Goal: Task Accomplishment & Management: Manage account settings

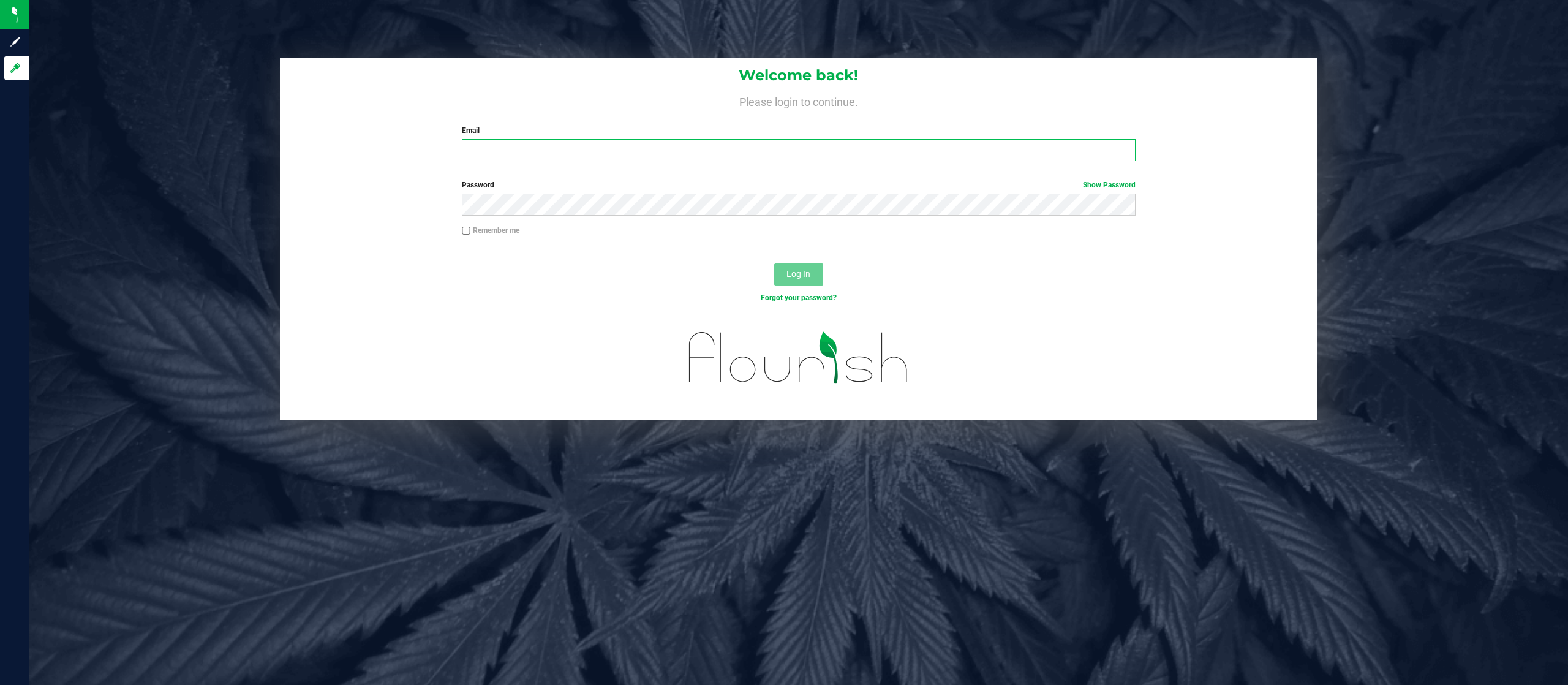
click at [753, 153] on input "Email" at bounding box center [799, 150] width 674 height 22
type input "[EMAIL_ADDRESS][DOMAIN_NAME]"
click at [774, 264] on button "Log In" at bounding box center [799, 274] width 49 height 22
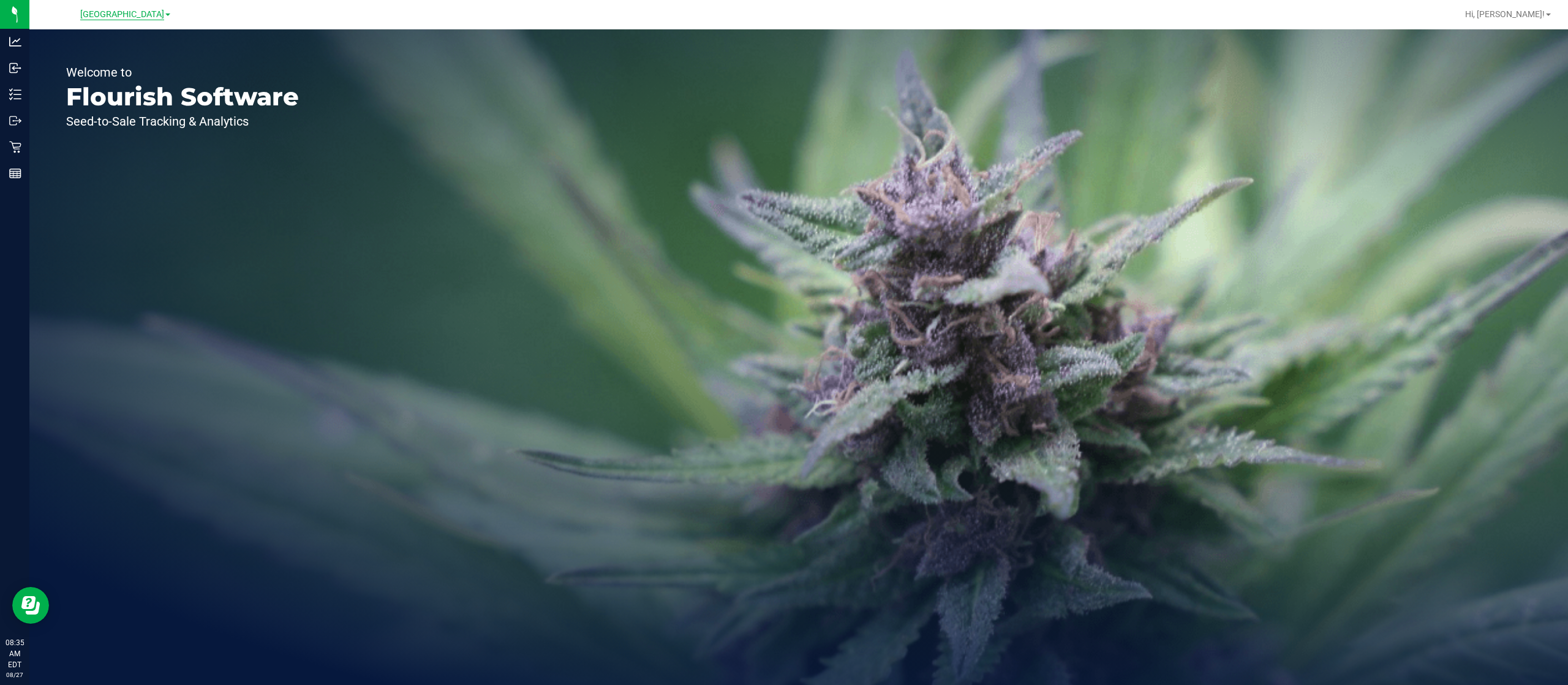
click at [121, 17] on span "[GEOGRAPHIC_DATA]" at bounding box center [122, 15] width 84 height 11
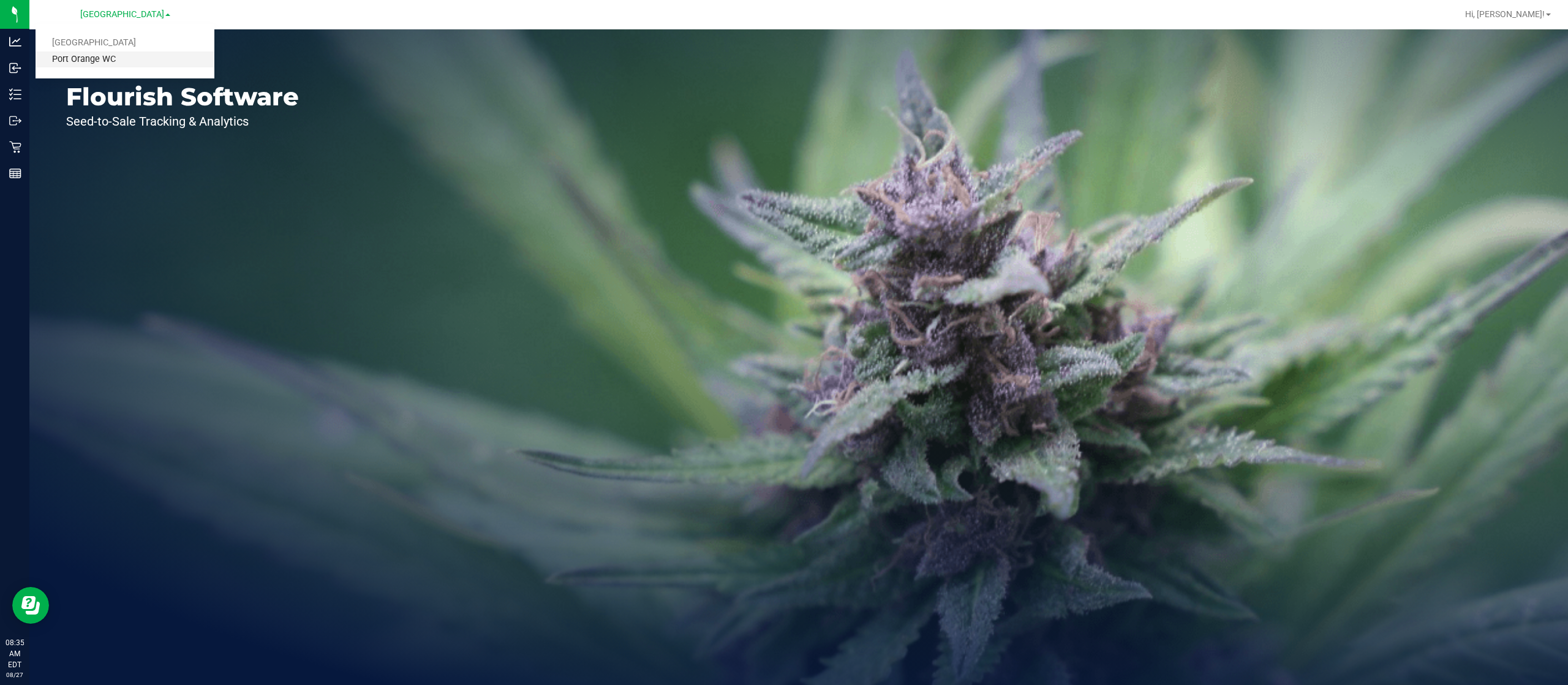
click at [99, 51] on link "Port Orange WC" at bounding box center [125, 60] width 179 height 17
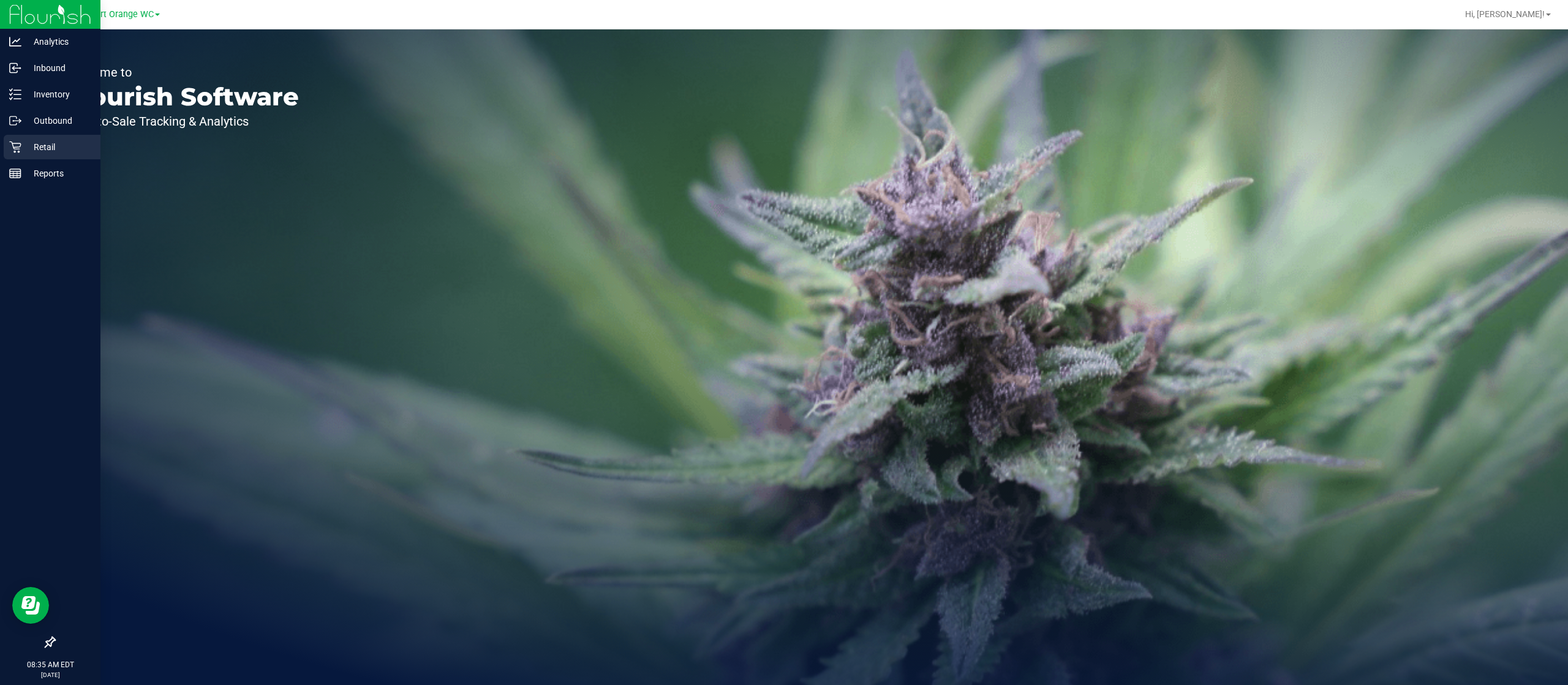
click at [47, 150] on p "Retail" at bounding box center [58, 147] width 74 height 15
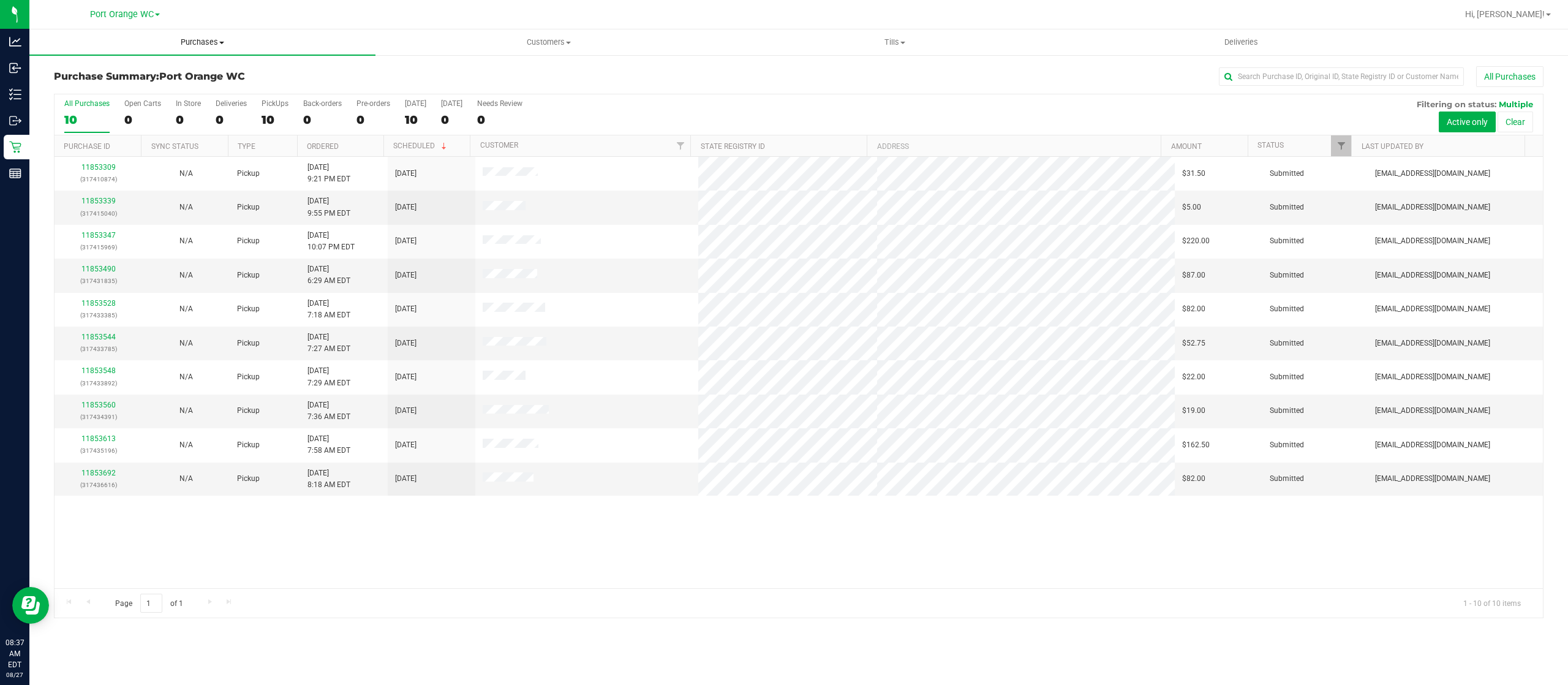
click at [207, 36] on uib-tab-heading "Purchases Summary of purchases Fulfillment All purchases" at bounding box center [203, 42] width 346 height 26
click at [82, 84] on span "Fulfillment" at bounding box center [68, 88] width 76 height 11
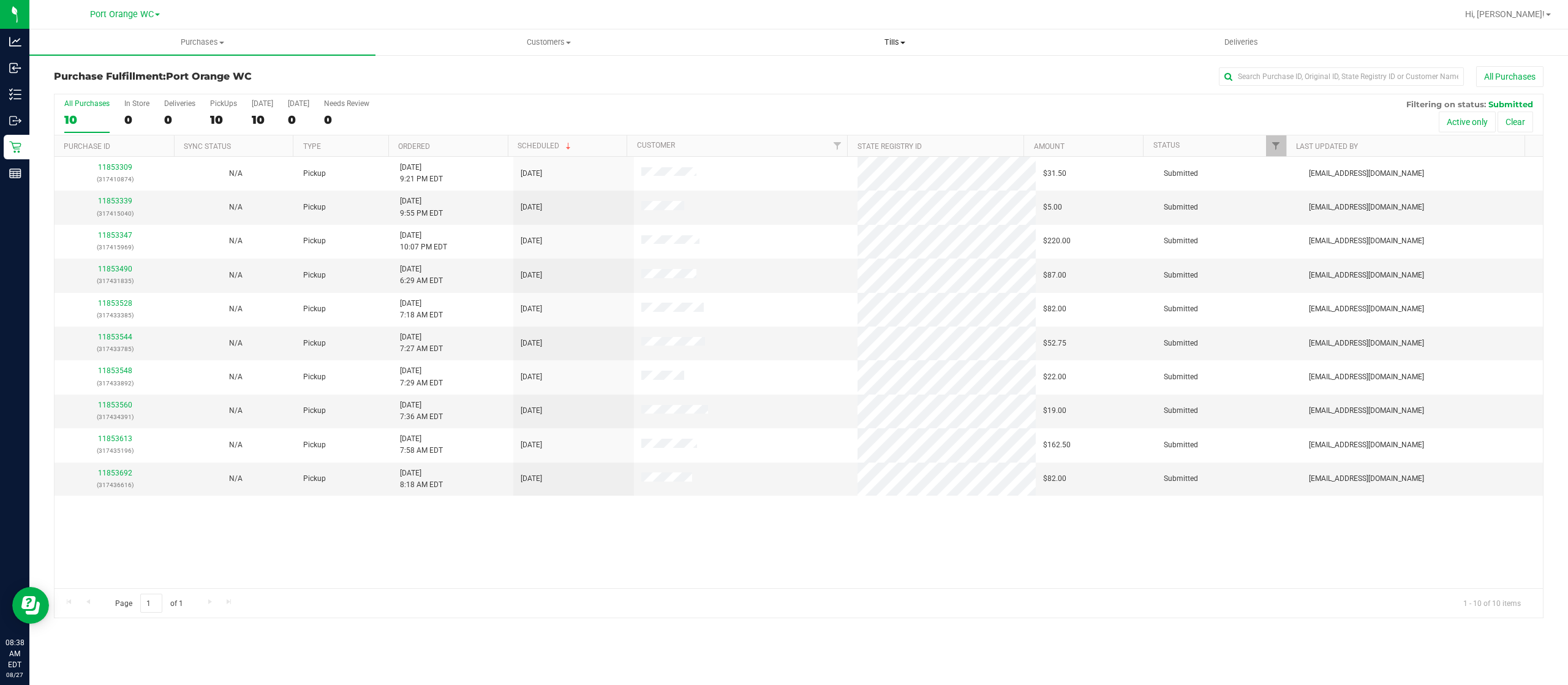
click at [903, 43] on span at bounding box center [903, 42] width 5 height 2
click at [773, 76] on span "Manage tills" at bounding box center [763, 74] width 83 height 11
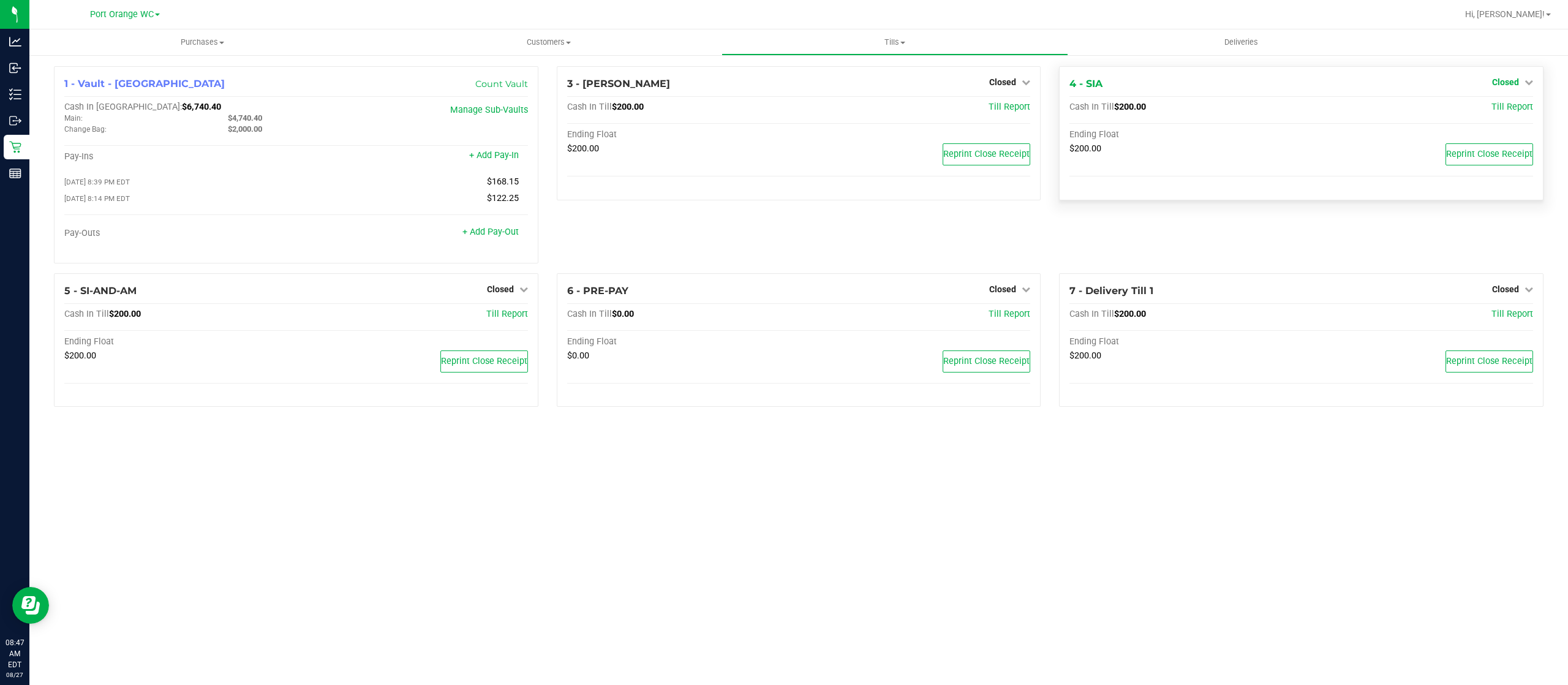
click at [1520, 81] on link "Closed" at bounding box center [1512, 82] width 41 height 10
click at [1503, 103] on link "Open Till" at bounding box center [1505, 108] width 32 height 10
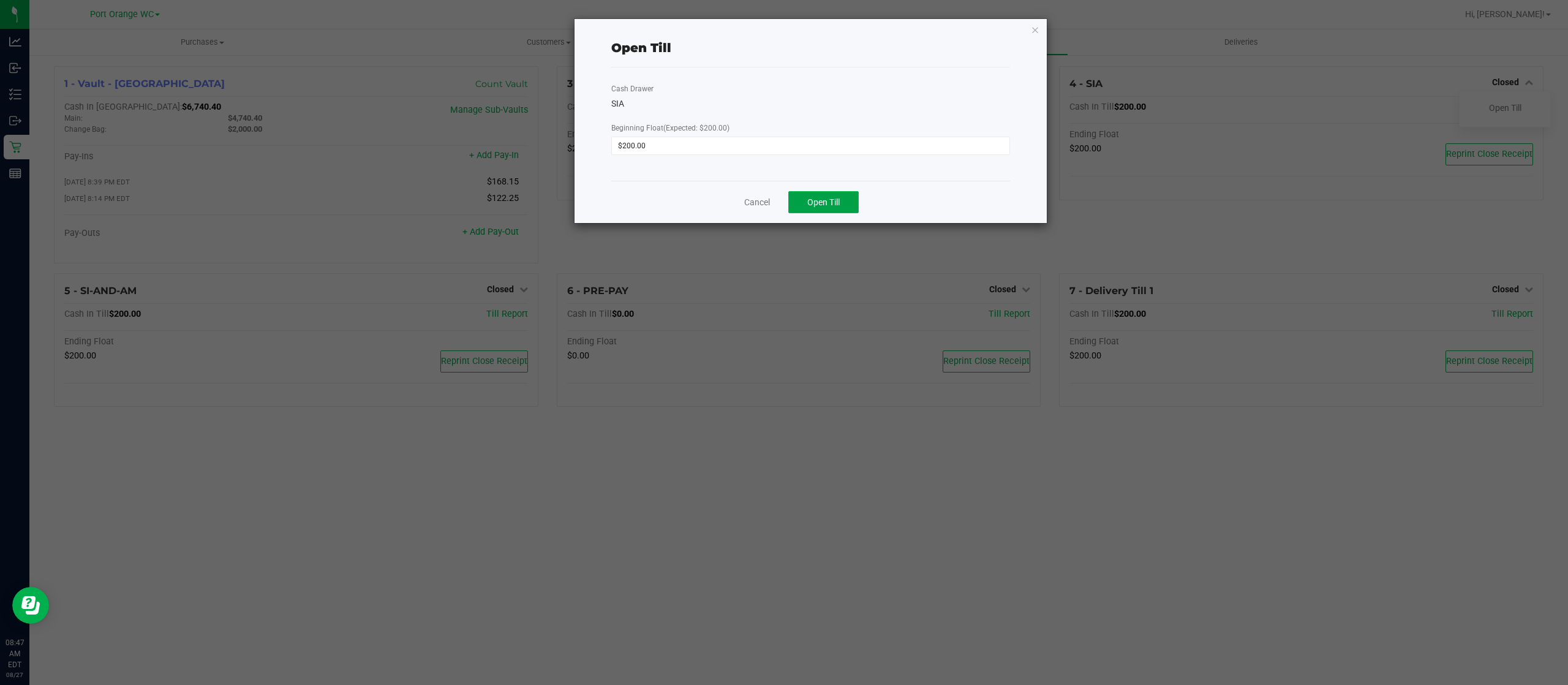
click at [831, 203] on span "Open Till" at bounding box center [823, 203] width 32 height 10
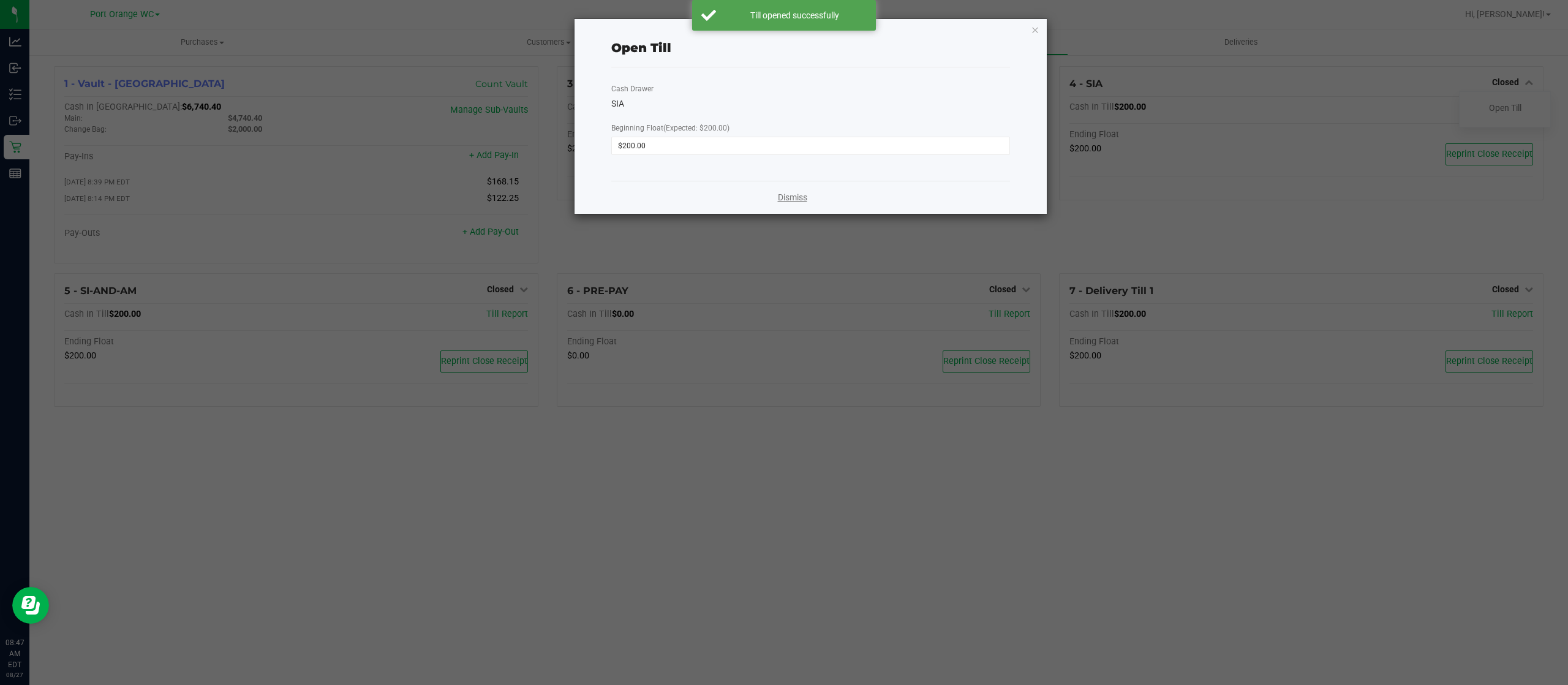
click at [789, 200] on link "Dismiss" at bounding box center [792, 198] width 30 height 13
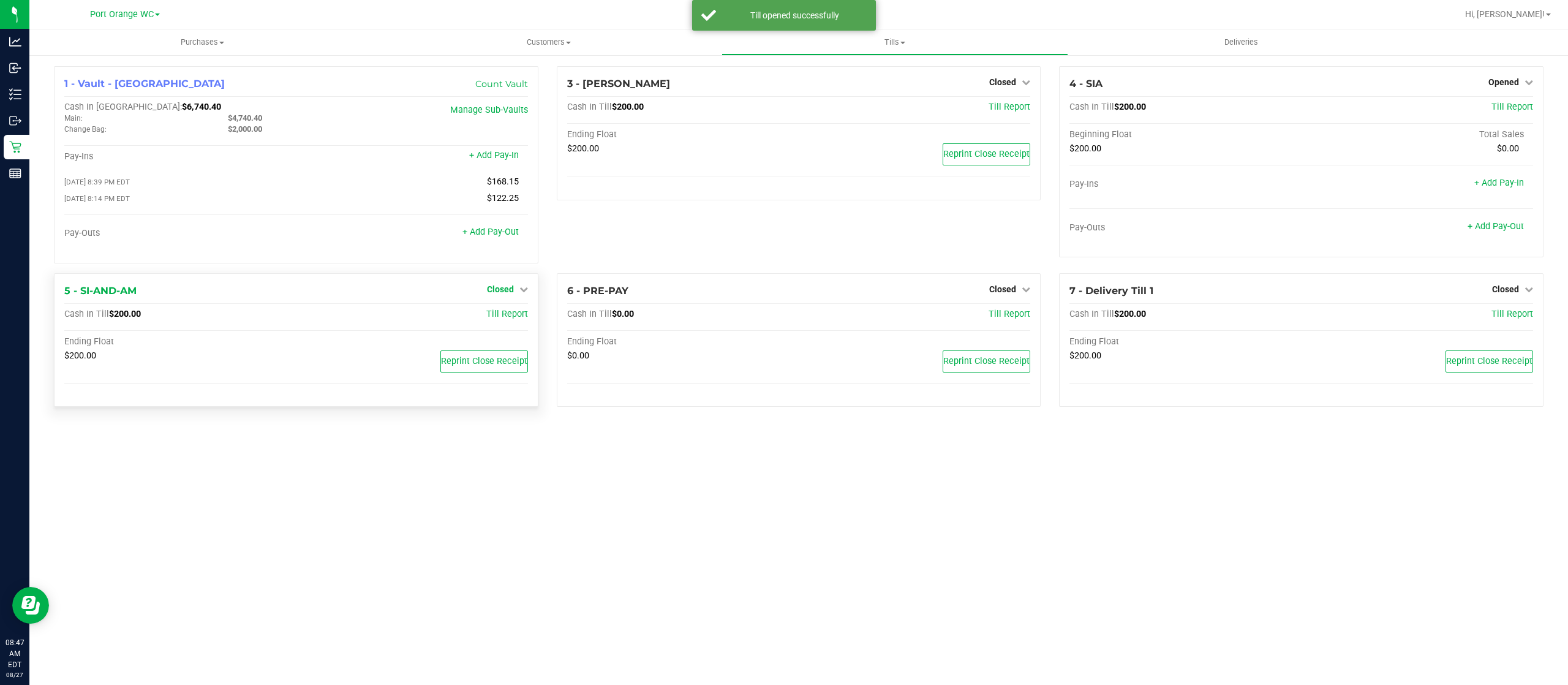
click at [511, 290] on span "Closed" at bounding box center [501, 289] width 27 height 10
click at [492, 312] on link "Open Till" at bounding box center [500, 314] width 32 height 10
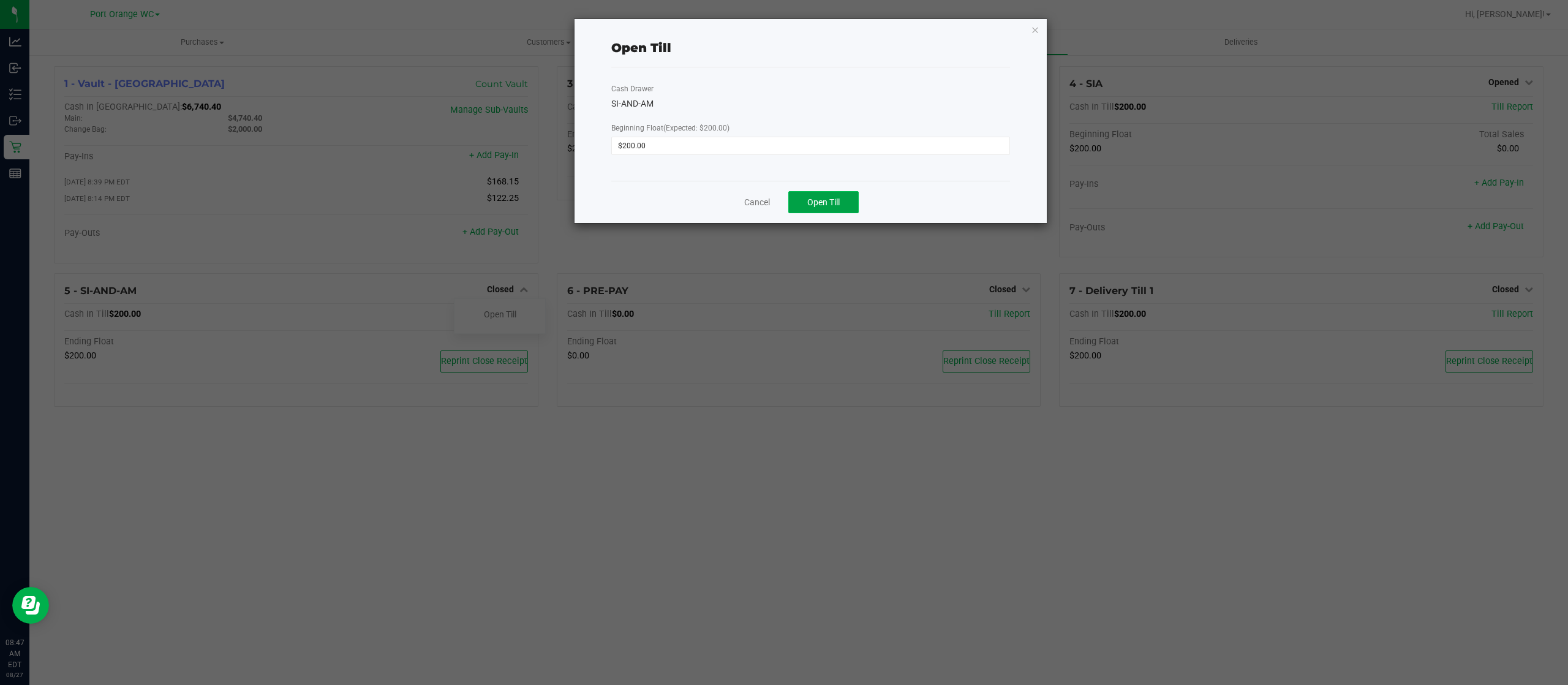
click at [840, 191] on button "Open Till" at bounding box center [823, 202] width 70 height 22
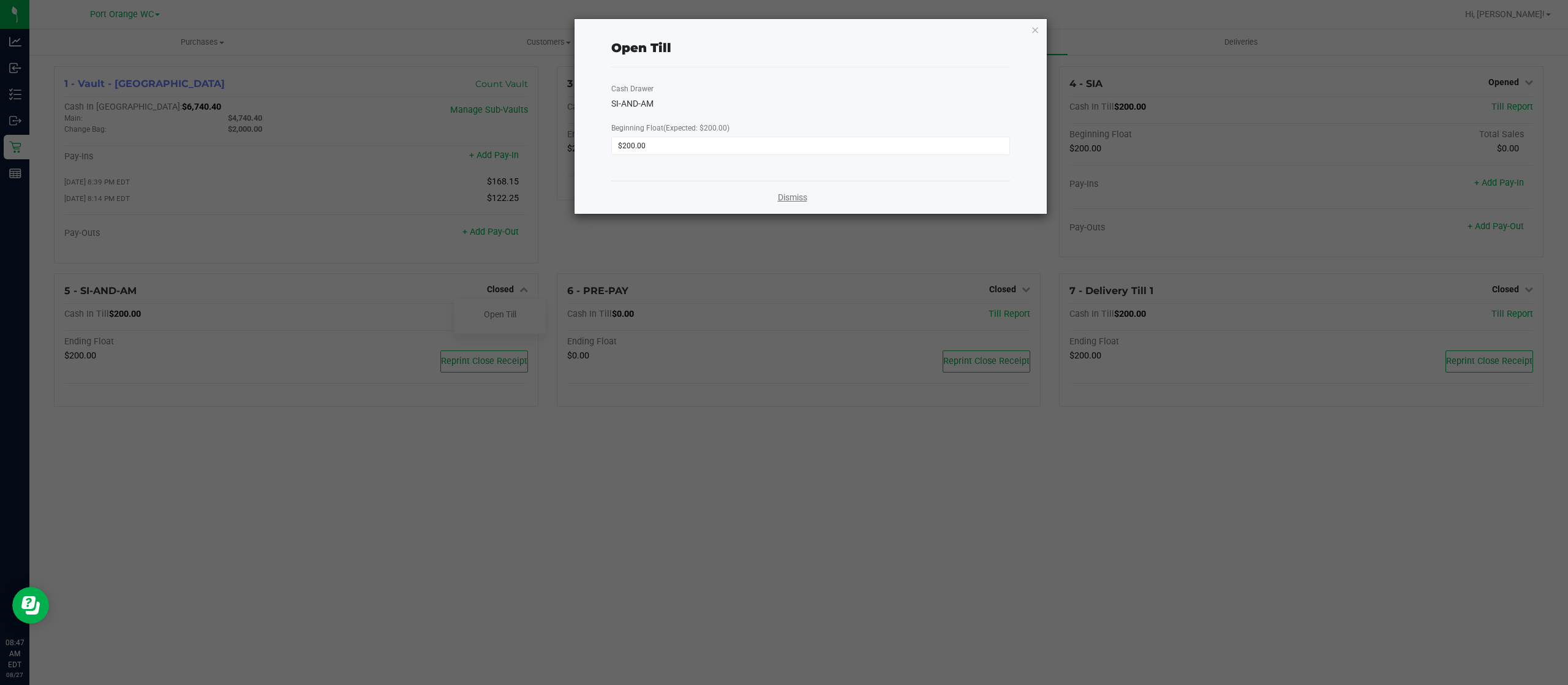
click at [785, 196] on link "Dismiss" at bounding box center [792, 198] width 30 height 13
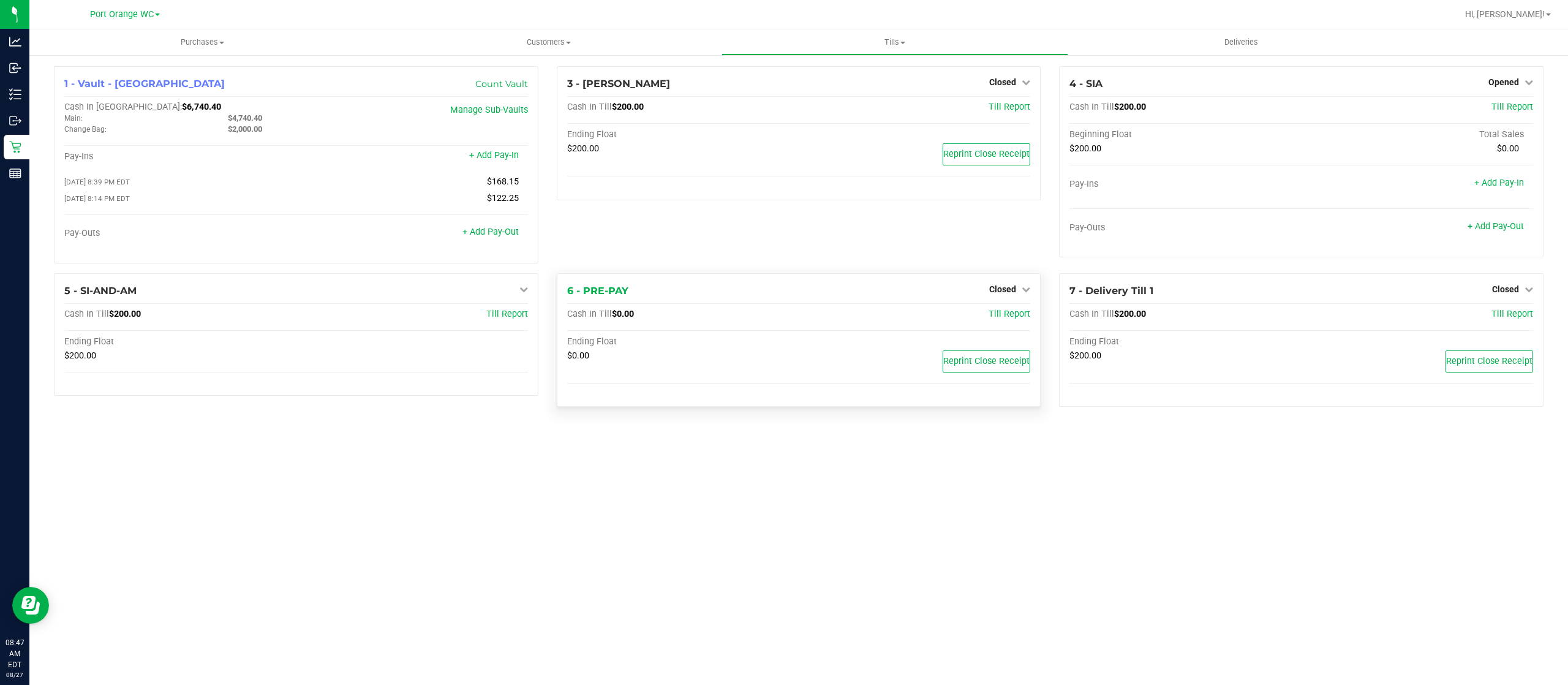
click at [1024, 281] on div "6 - PRE-PAY Closed Open Till Cash In Till $0.00 Till Report Ending Float $0.00 …" at bounding box center [799, 340] width 484 height 134
click at [1015, 286] on link "Closed" at bounding box center [1010, 289] width 41 height 10
click at [987, 314] on link "Open Till" at bounding box center [1003, 314] width 32 height 10
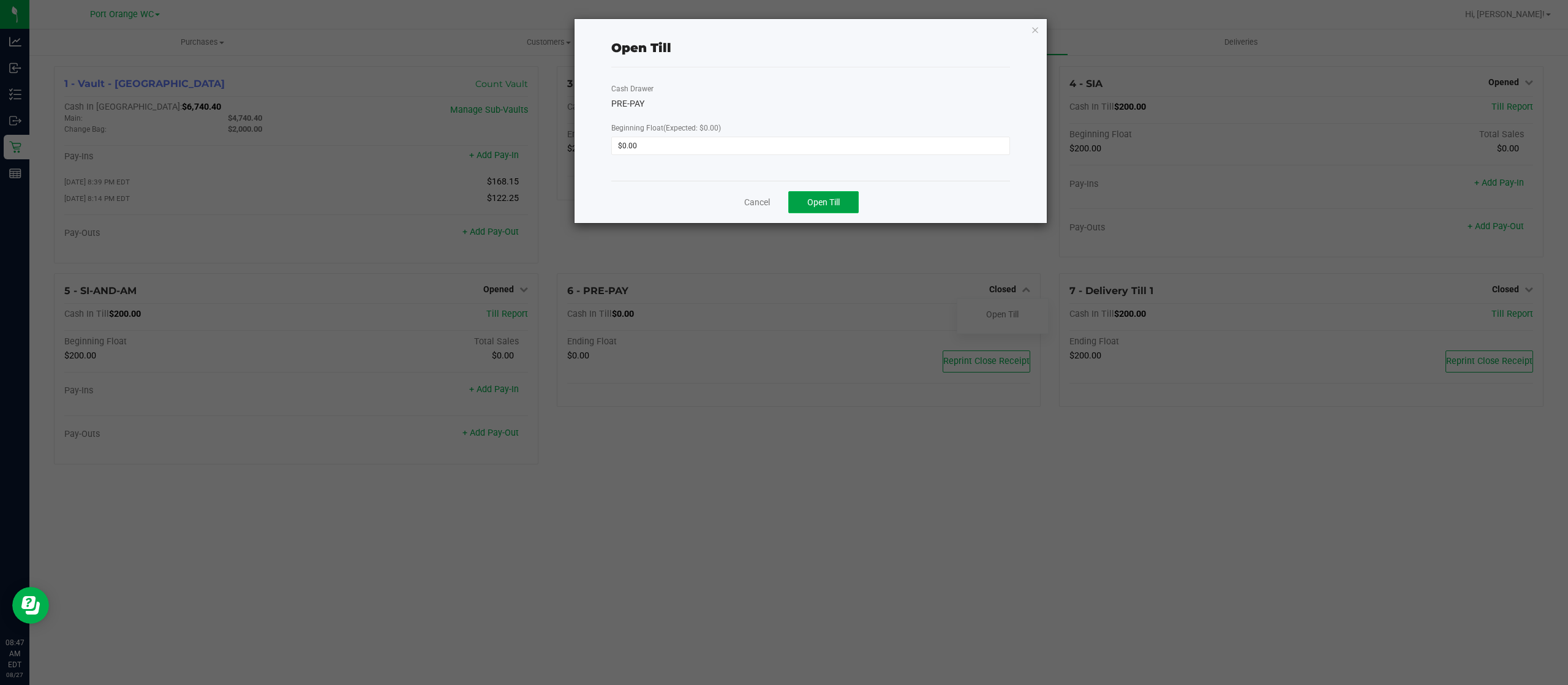
click at [821, 206] on span "Open Till" at bounding box center [823, 203] width 32 height 10
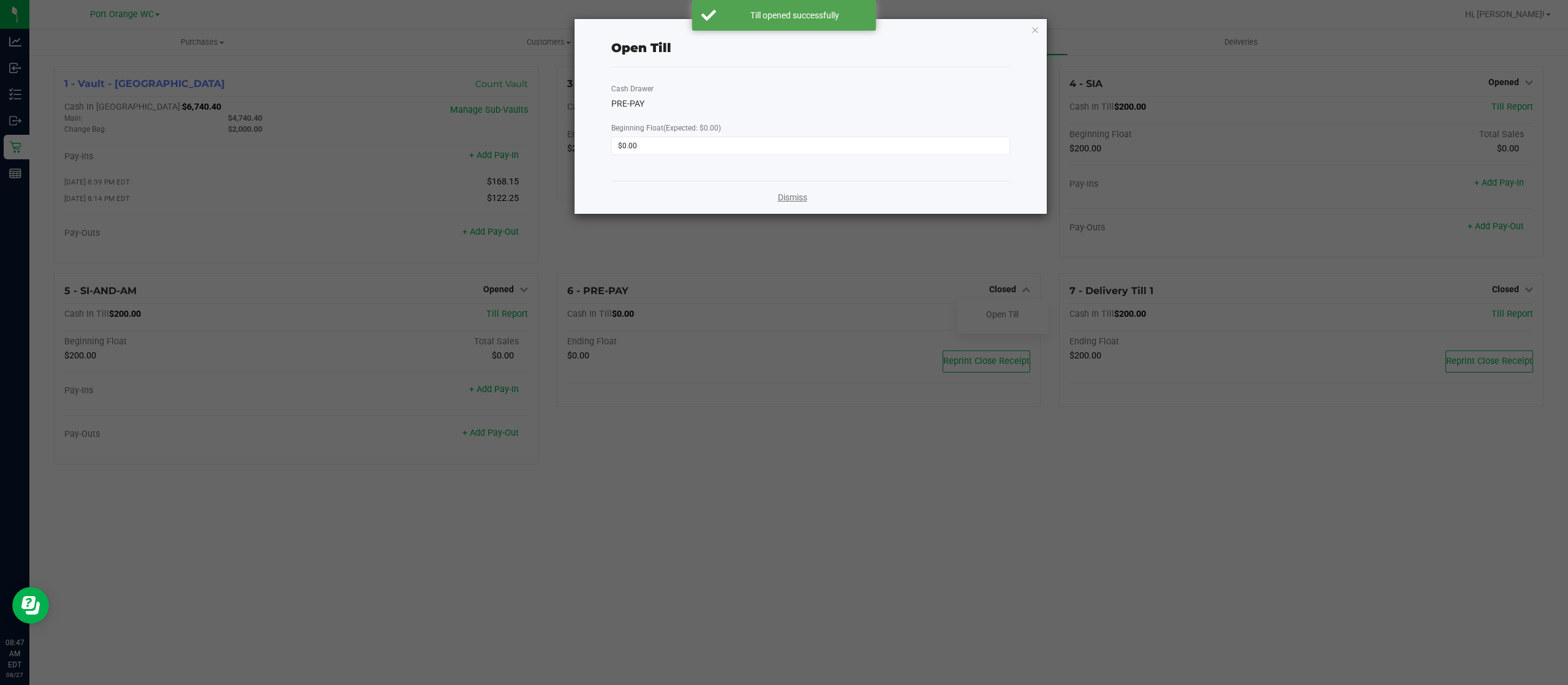
click at [787, 198] on link "Dismiss" at bounding box center [792, 198] width 30 height 13
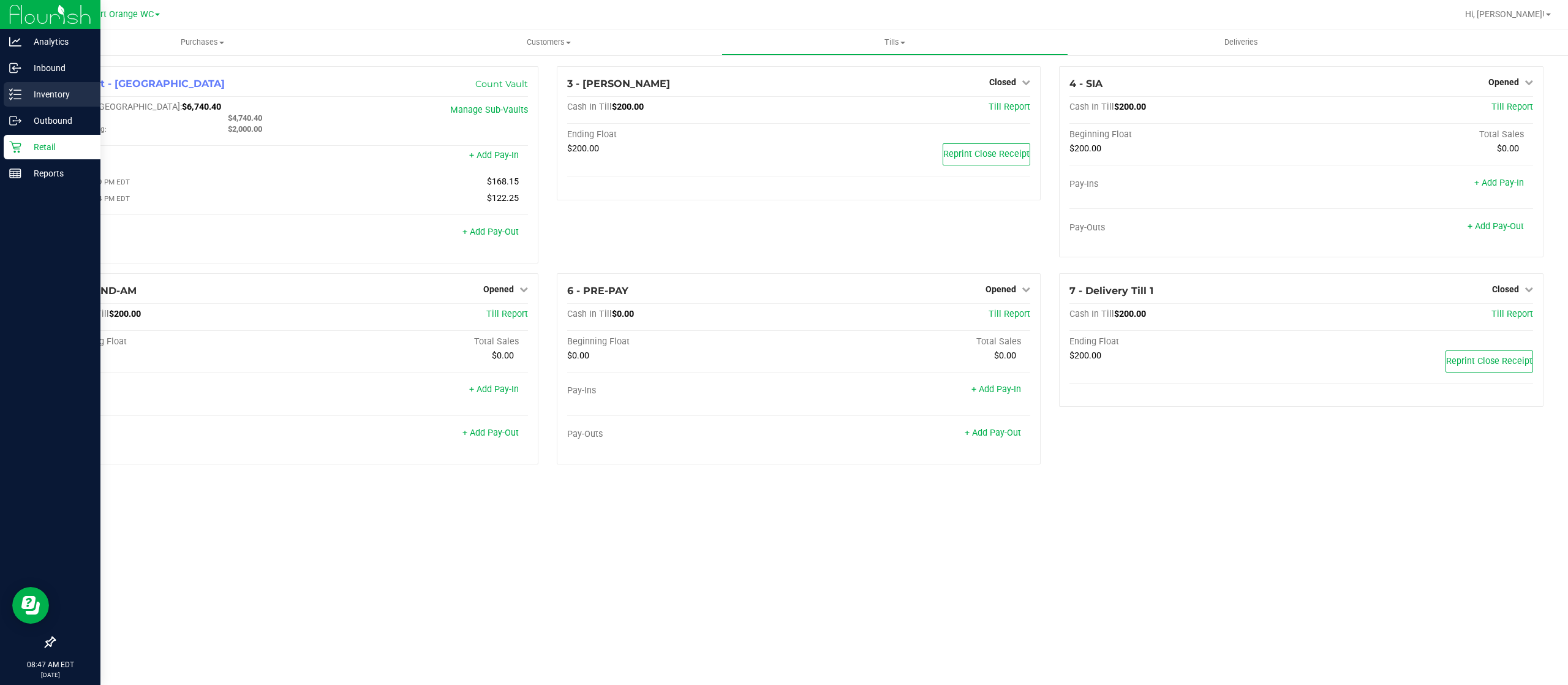
click at [47, 95] on p "Inventory" at bounding box center [58, 94] width 74 height 15
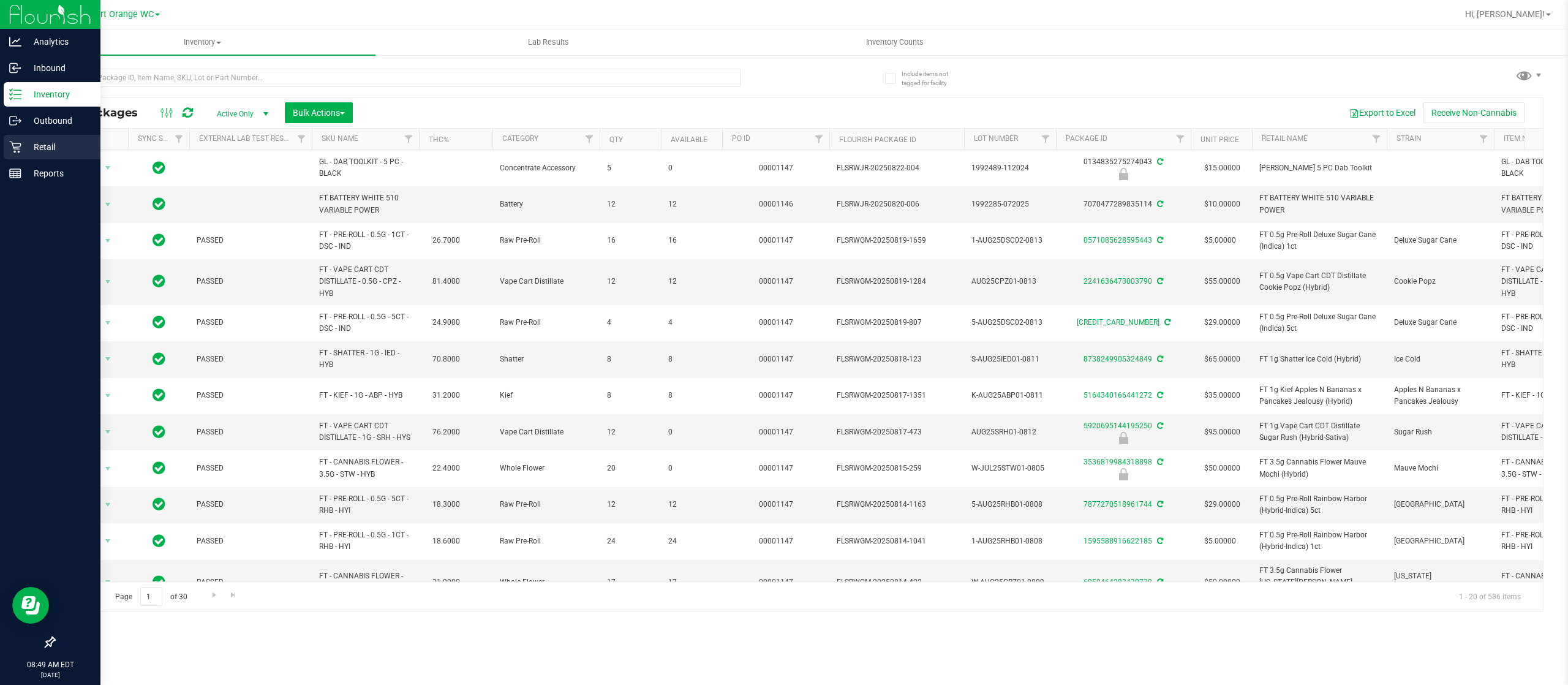
click at [43, 147] on p "Retail" at bounding box center [58, 147] width 74 height 15
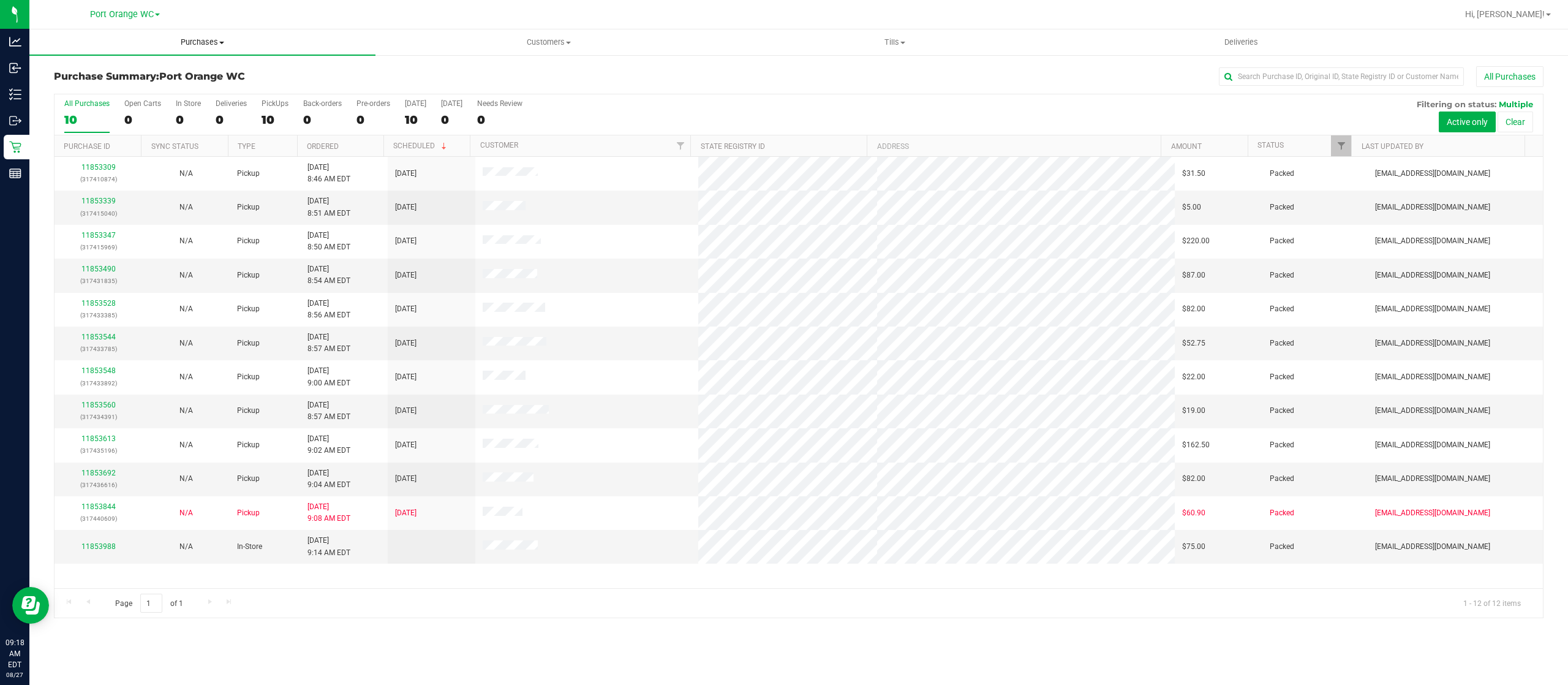
click at [212, 44] on span "Purchases" at bounding box center [203, 42] width 346 height 11
click at [76, 86] on span "Fulfillment" at bounding box center [68, 88] width 76 height 11
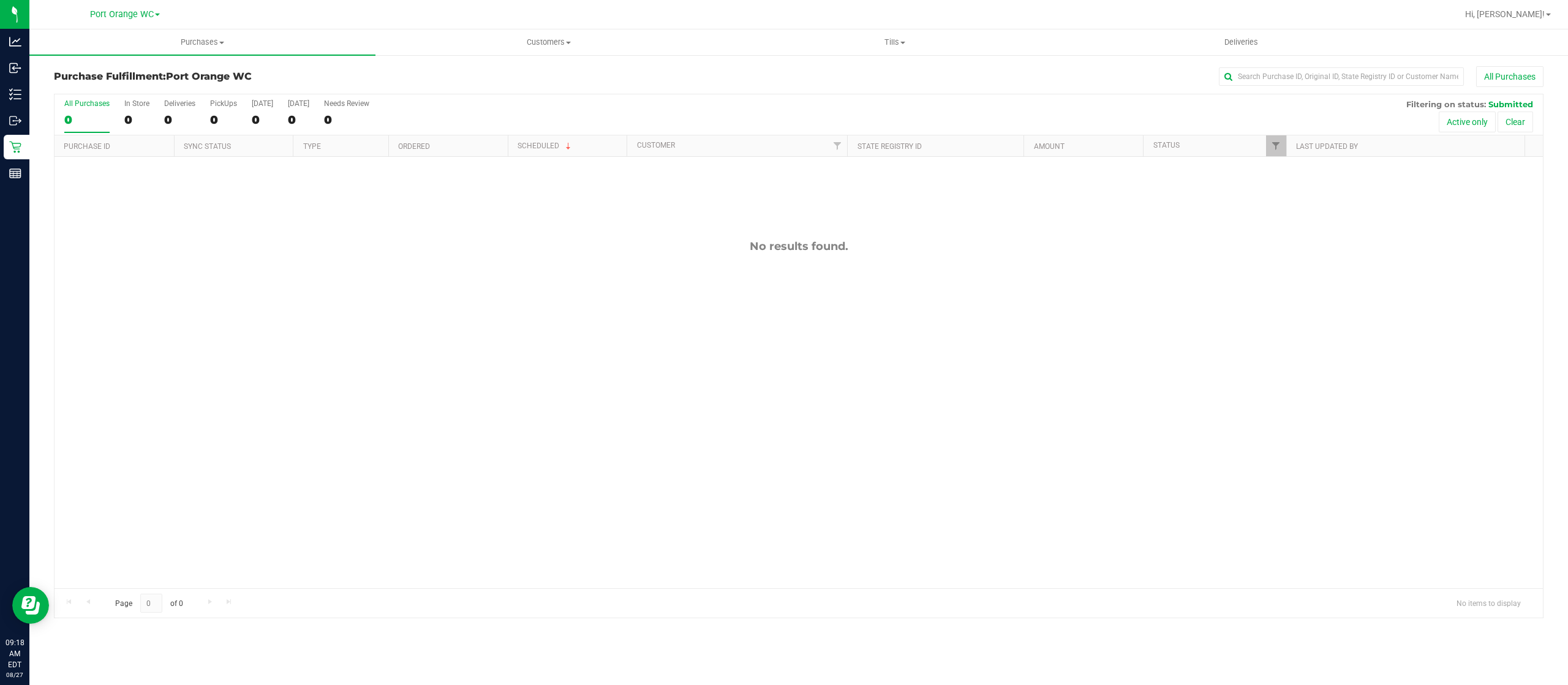
click at [680, 369] on div "No results found." at bounding box center [799, 414] width 1489 height 514
click at [901, 38] on span "Tills" at bounding box center [894, 42] width 345 height 11
click at [770, 72] on span "Manage tills" at bounding box center [763, 74] width 83 height 11
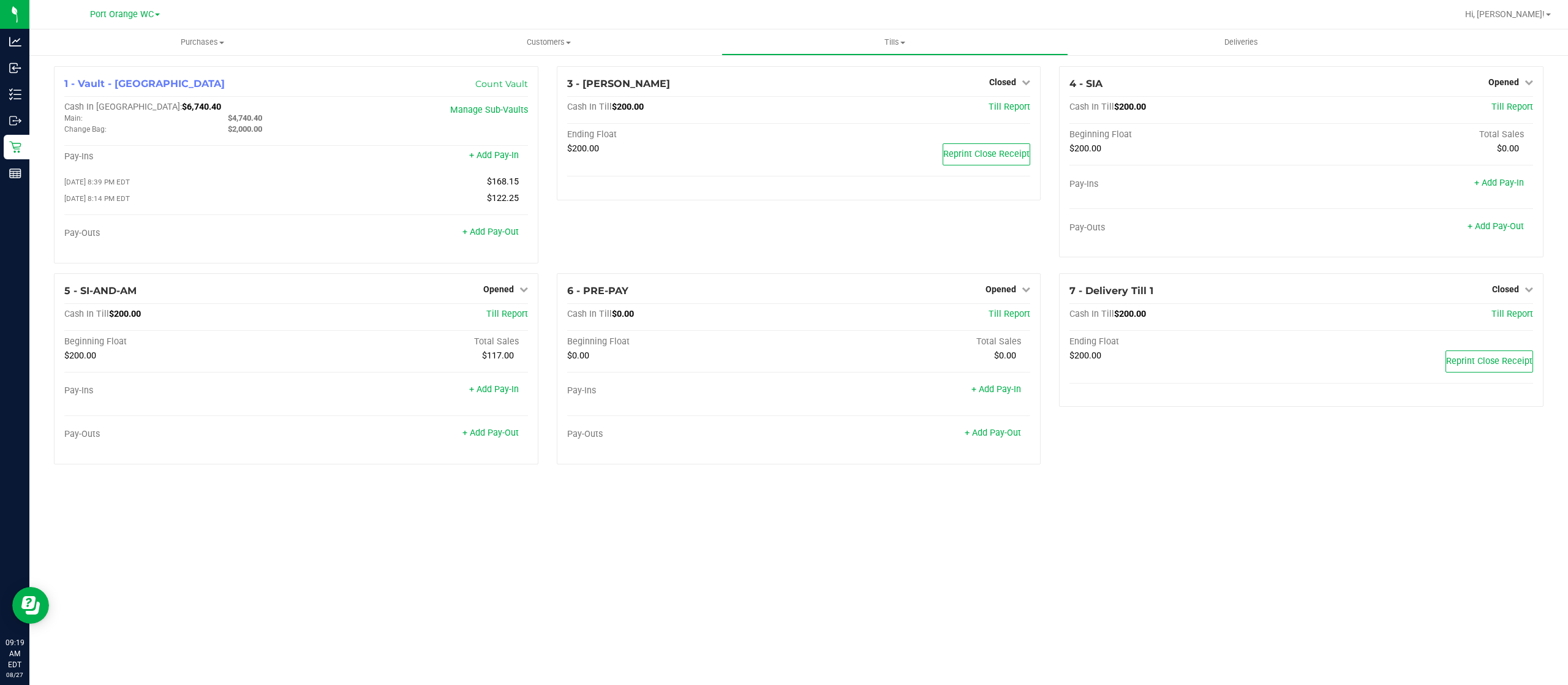
click at [765, 578] on div "Purchases Summary of purchases Fulfillment All purchases Customers All customer…" at bounding box center [799, 357] width 1539 height 655
